Goal: Navigation & Orientation: Find specific page/section

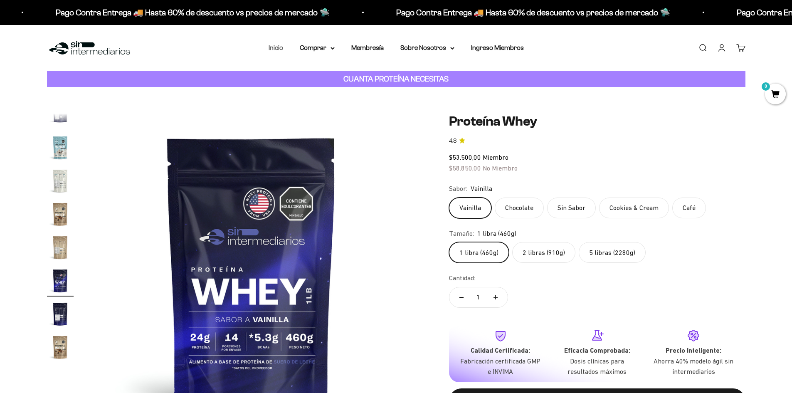
click at [281, 51] on link "Inicio" at bounding box center [276, 47] width 15 height 7
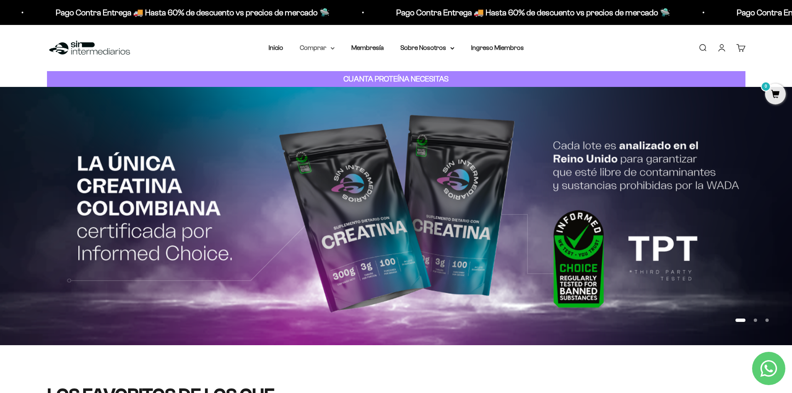
click at [319, 48] on summary "Comprar" at bounding box center [317, 47] width 35 height 11
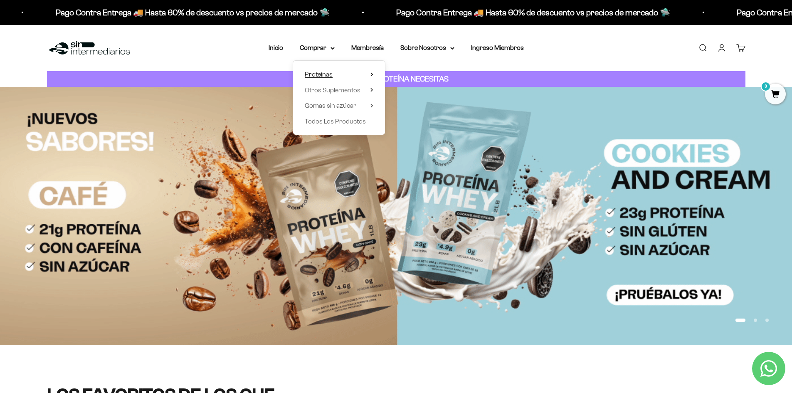
click at [315, 74] on span "Proteínas" at bounding box center [319, 74] width 28 height 7
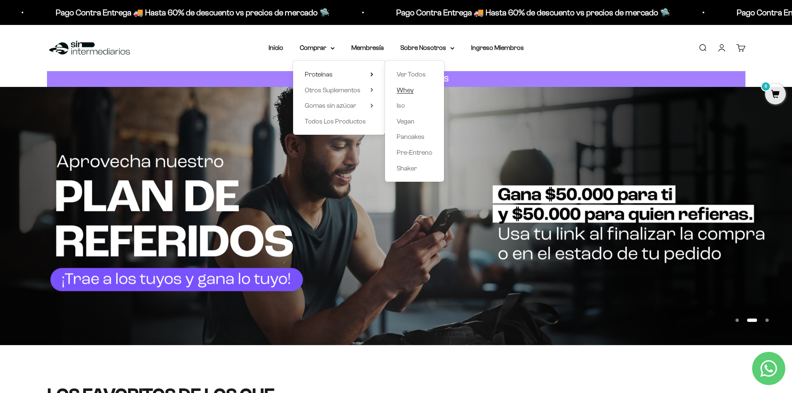
click at [410, 91] on span "Whey" at bounding box center [405, 89] width 17 height 7
